Goal: Information Seeking & Learning: Learn about a topic

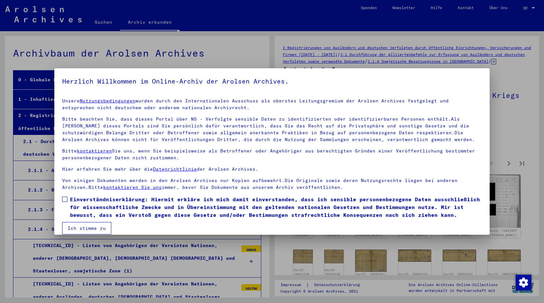
scroll to position [5722, 0]
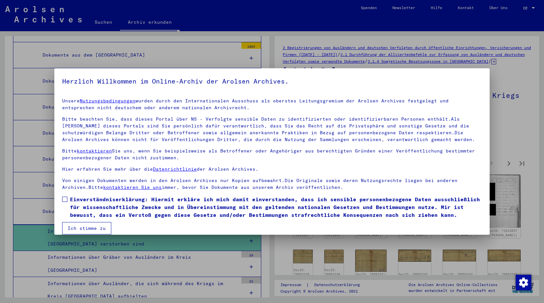
click at [78, 225] on button "Ich stimme zu" at bounding box center [86, 228] width 49 height 12
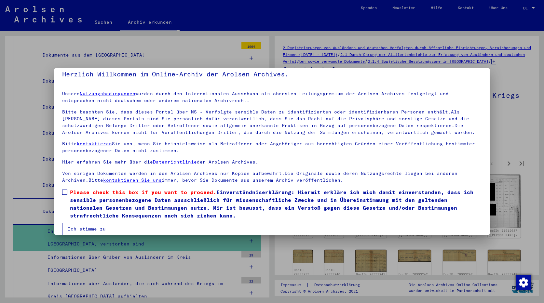
click at [63, 190] on span at bounding box center [64, 192] width 5 height 5
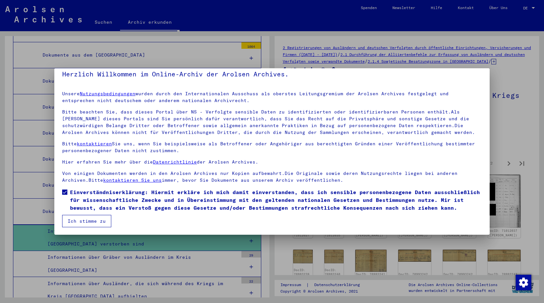
click at [72, 216] on button "Ich stimme zu" at bounding box center [86, 221] width 49 height 12
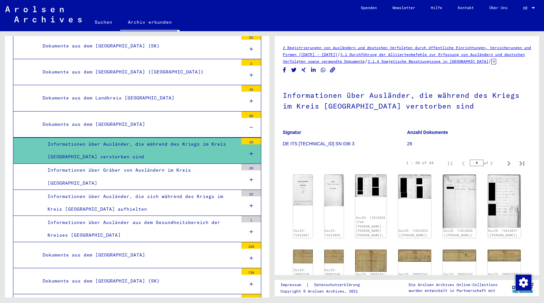
scroll to position [5820, 0]
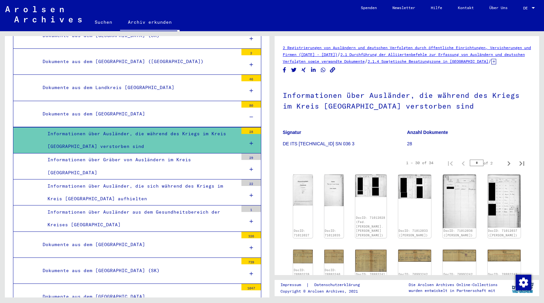
click at [159, 239] on div "Dokumente aus dem [GEOGRAPHIC_DATA]" at bounding box center [138, 245] width 200 height 13
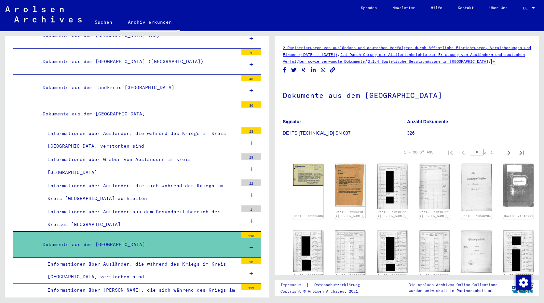
click at [208, 258] on div "Informationen über Ausländer, die während des Kriegs im Kreis [GEOGRAPHIC_DATA]…" at bounding box center [141, 270] width 196 height 25
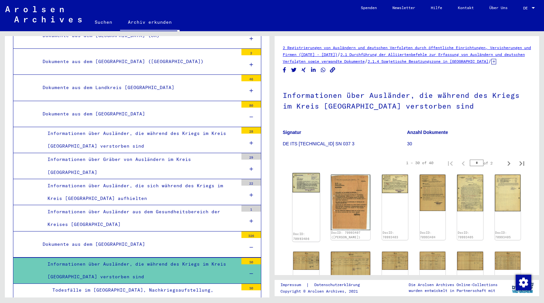
click at [316, 193] on img at bounding box center [306, 183] width 27 height 20
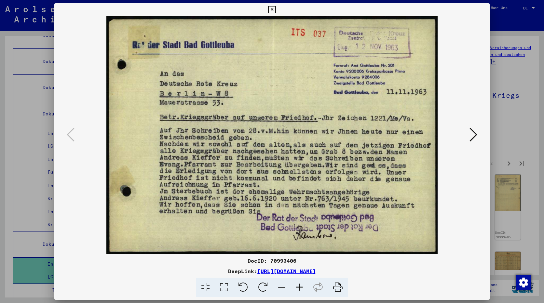
click at [474, 133] on icon at bounding box center [474, 135] width 8 height 16
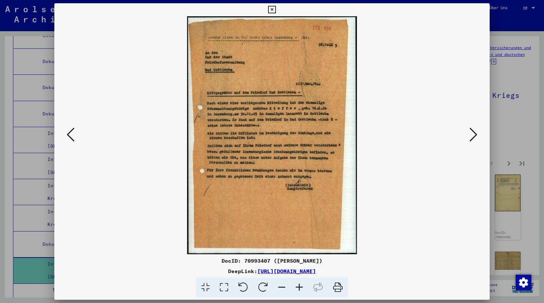
click at [474, 134] on icon at bounding box center [474, 135] width 8 height 16
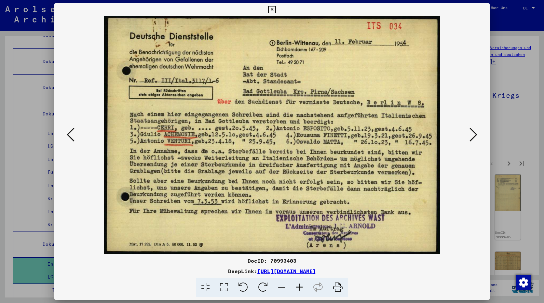
click at [474, 134] on icon at bounding box center [474, 135] width 8 height 16
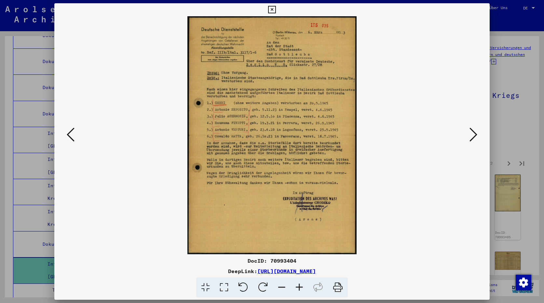
click at [473, 132] on icon at bounding box center [474, 135] width 8 height 16
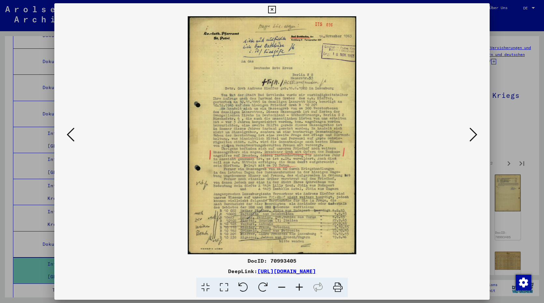
click at [473, 130] on icon at bounding box center [474, 135] width 8 height 16
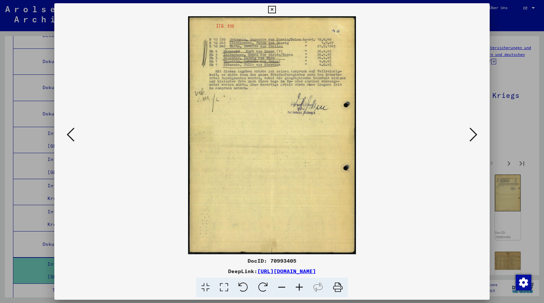
click at [473, 128] on icon at bounding box center [474, 135] width 8 height 16
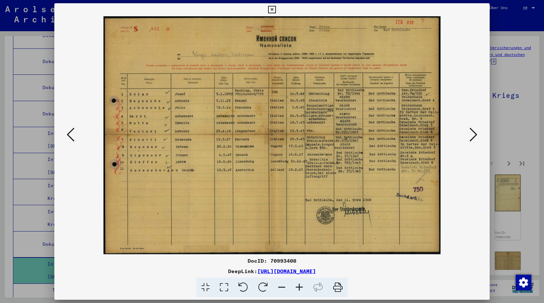
click at [472, 129] on icon at bounding box center [474, 135] width 8 height 16
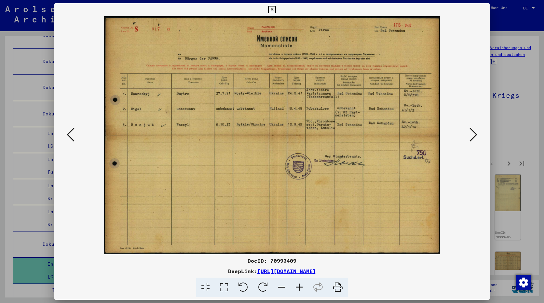
click at [472, 129] on icon at bounding box center [474, 135] width 8 height 16
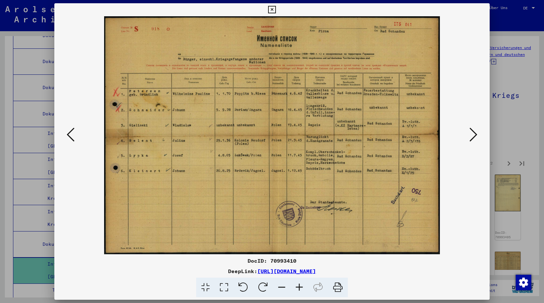
click at [474, 135] on icon at bounding box center [474, 135] width 8 height 16
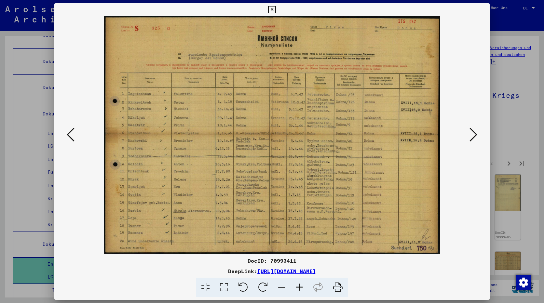
click at [474, 135] on icon at bounding box center [474, 135] width 8 height 16
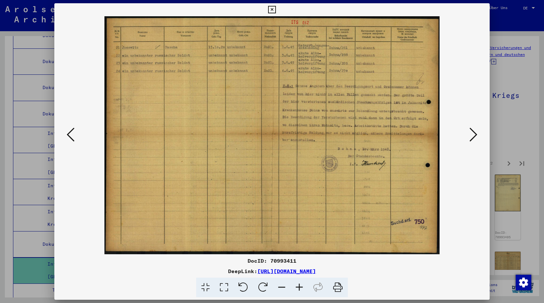
click at [474, 135] on icon at bounding box center [474, 135] width 8 height 16
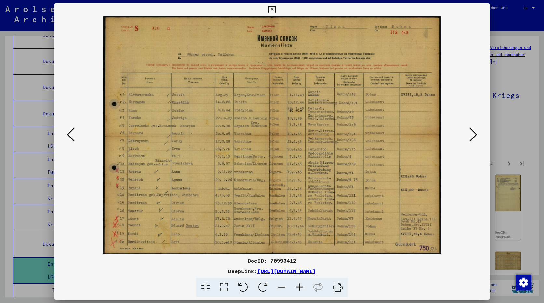
click at [474, 134] on icon at bounding box center [474, 135] width 8 height 16
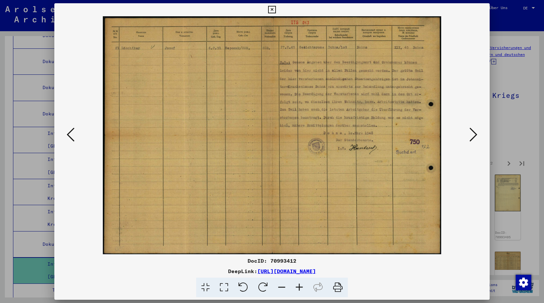
click at [474, 134] on icon at bounding box center [474, 135] width 8 height 16
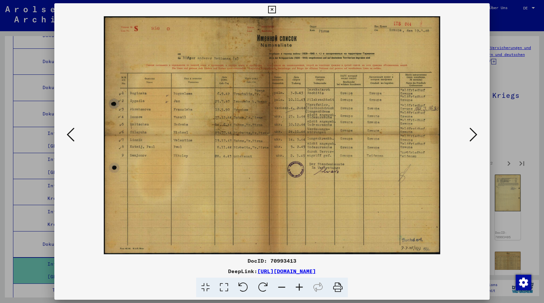
click at [474, 134] on icon at bounding box center [474, 135] width 8 height 16
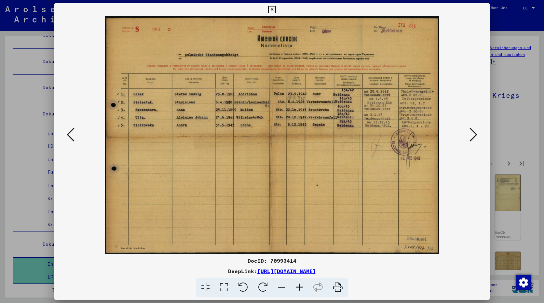
click at [474, 134] on icon at bounding box center [474, 135] width 8 height 16
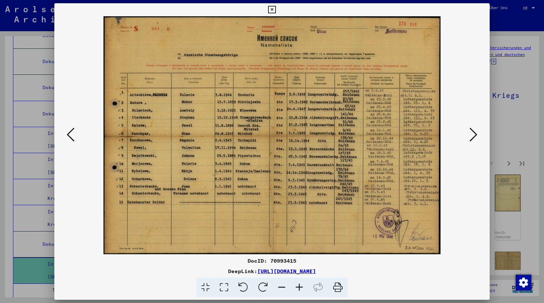
click at [491, 133] on div at bounding box center [272, 151] width 544 height 303
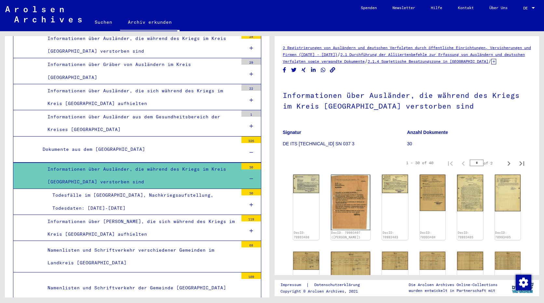
scroll to position [5917, 0]
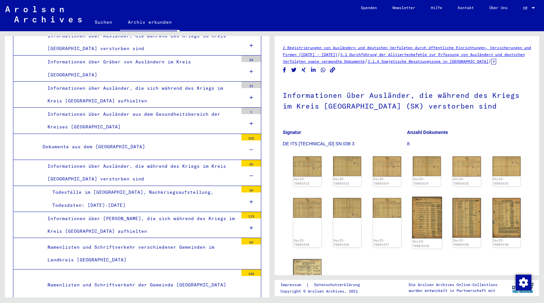
click at [426, 228] on img at bounding box center [427, 218] width 30 height 42
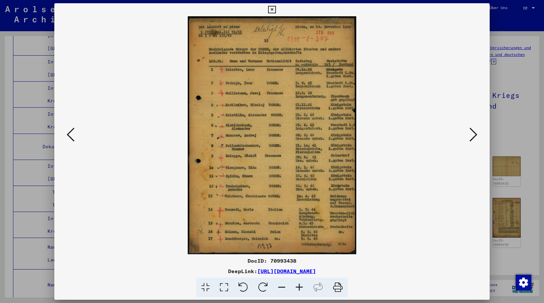
click at [470, 136] on icon at bounding box center [474, 135] width 8 height 16
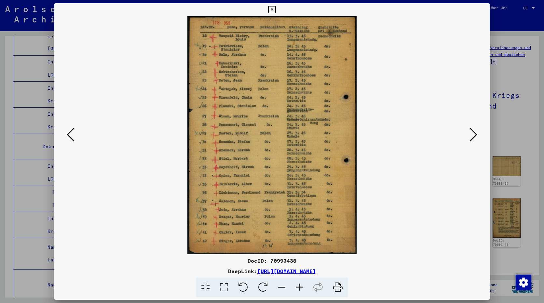
drag, startPoint x: 525, startPoint y: 97, endPoint x: 496, endPoint y: 84, distance: 31.9
click at [525, 97] on div at bounding box center [272, 151] width 544 height 303
